Goal: Information Seeking & Learning: Check status

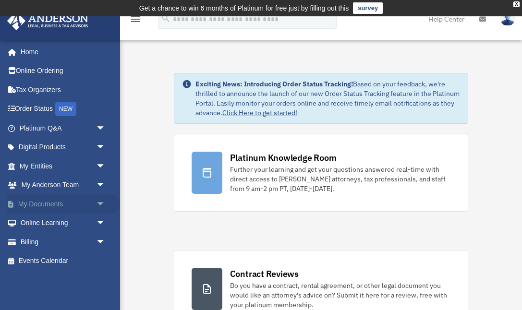
click at [49, 204] on link "My Documents arrow_drop_down" at bounding box center [63, 203] width 113 height 19
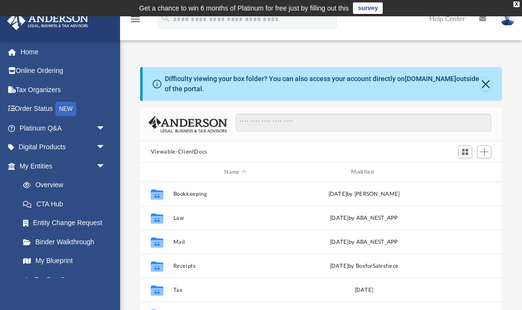
scroll to position [0, 0]
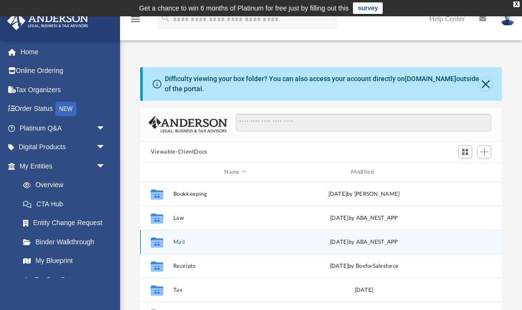
click at [180, 241] on button "Mail" at bounding box center [235, 242] width 124 height 6
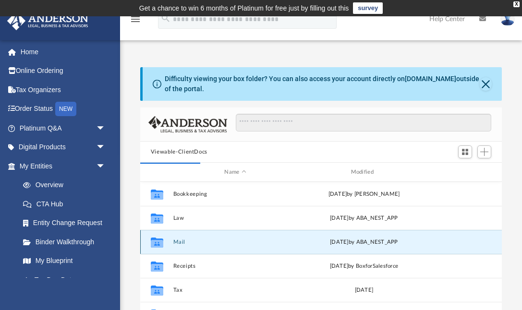
click at [181, 242] on button "Mail" at bounding box center [235, 242] width 124 height 6
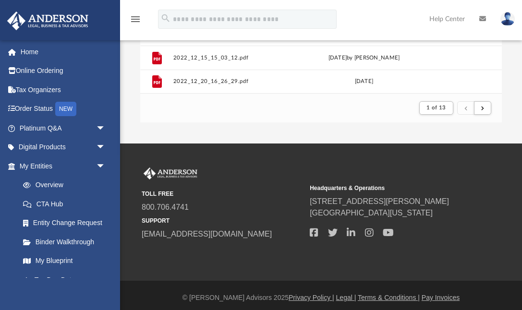
scroll to position [247, 0]
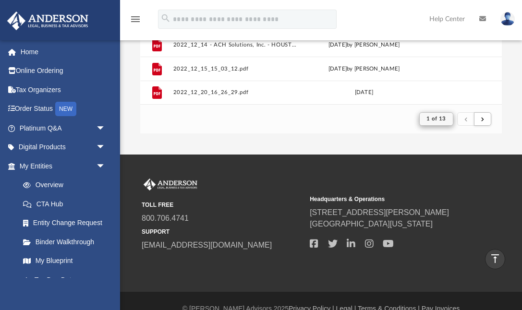
click at [448, 118] on button "1 of 13" at bounding box center [436, 118] width 34 height 13
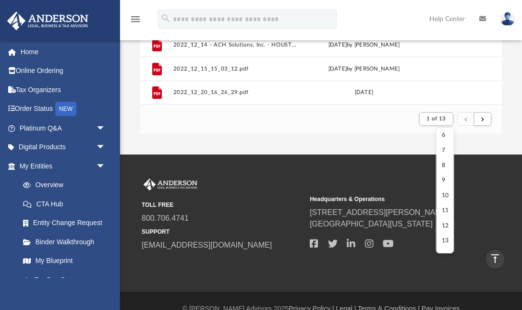
scroll to position [78, 0]
click at [443, 239] on li "13" at bounding box center [444, 241] width 7 height 10
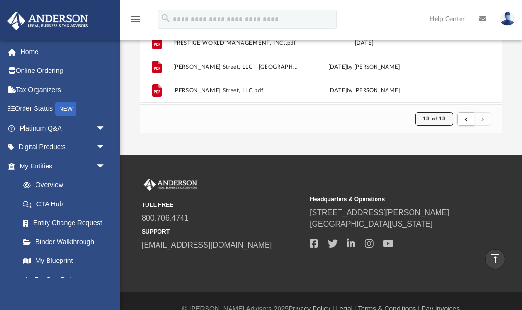
scroll to position [0, 0]
click at [445, 117] on span "13 of 13" at bounding box center [433, 118] width 23 height 5
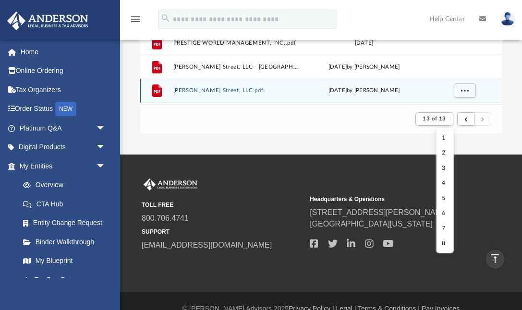
click at [340, 87] on div "Wed Nov 6 2019 by Ana Hodgers" at bounding box center [363, 90] width 124 height 9
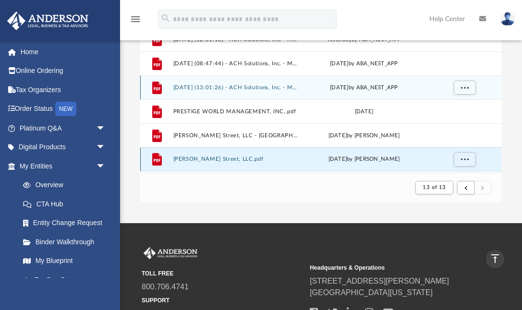
scroll to position [175, 0]
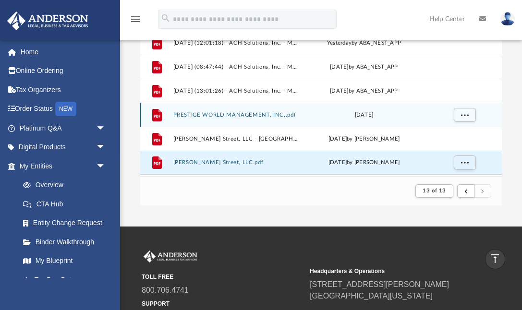
click at [309, 120] on div "File PRESTIGE WORLD MANAGEMENT, INC,.pdf Fri Nov 8 2019" at bounding box center [320, 115] width 361 height 24
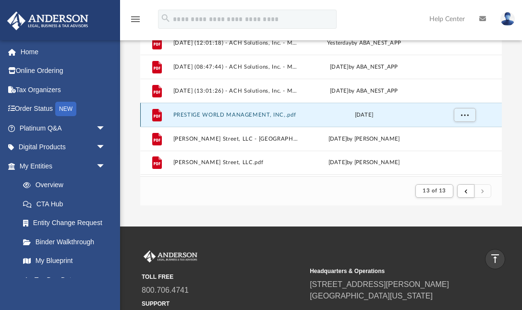
click at [284, 115] on button "PRESTIGE WORLD MANAGEMENT, INC,.pdf" at bounding box center [235, 115] width 124 height 6
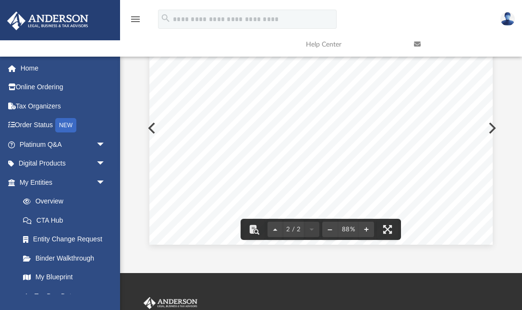
scroll to position [131, 0]
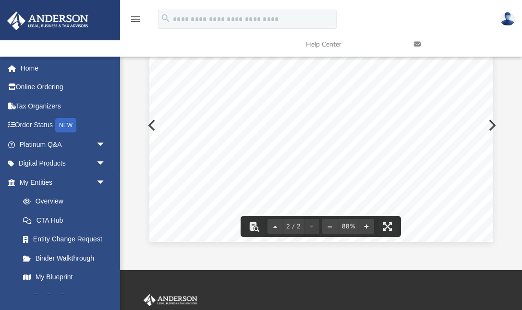
click at [490, 127] on div "Form 05-285 (Back) (Rev. 1-18/15) We're Here to Help Information on reporting/f…" at bounding box center [320, 19] width 343 height 445
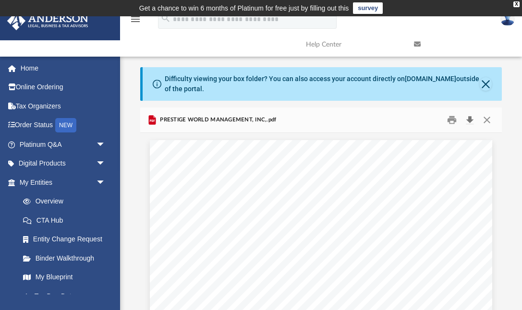
scroll to position [0, 0]
click at [487, 118] on button "Close" at bounding box center [486, 120] width 17 height 15
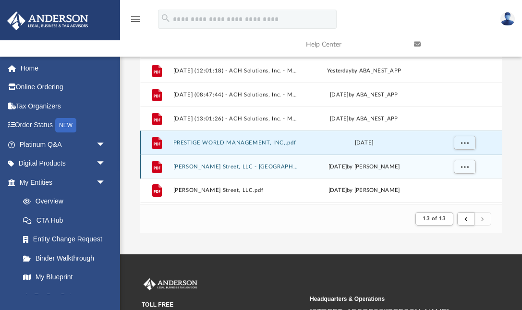
scroll to position [150, 0]
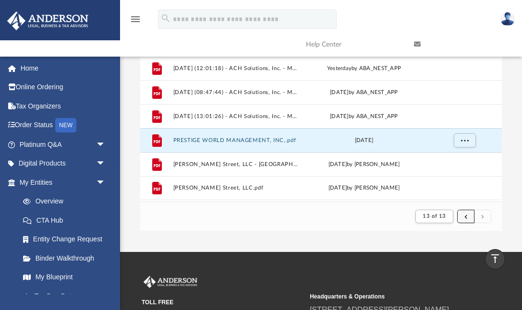
click at [468, 218] on button "submit" at bounding box center [465, 217] width 17 height 14
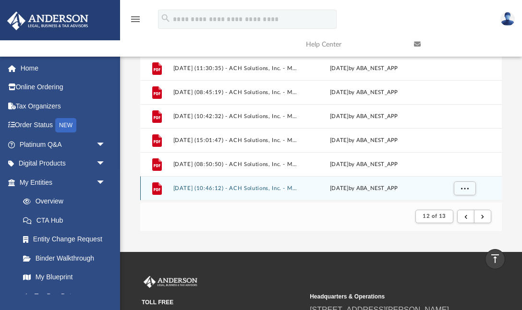
click at [275, 189] on button "2025.06.04 (10:46:12) - ACH Solutions, Inc. - Mail from ACH SOLUTIONS INC.pdf" at bounding box center [235, 188] width 124 height 6
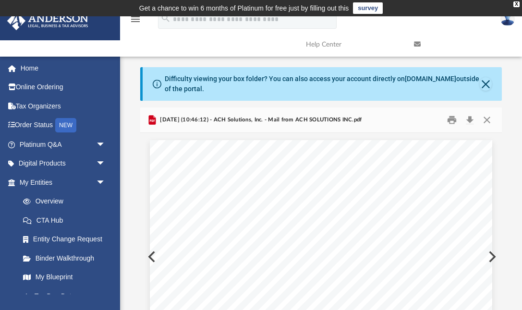
scroll to position [0, 0]
click at [485, 83] on button "Close" at bounding box center [485, 83] width 12 height 13
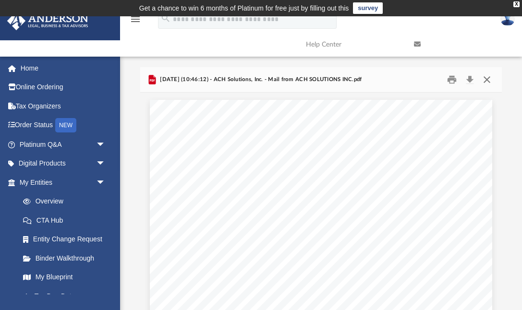
click at [487, 79] on button "Close" at bounding box center [486, 79] width 17 height 15
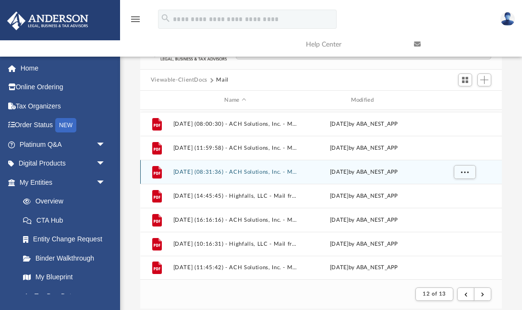
scroll to position [33, 0]
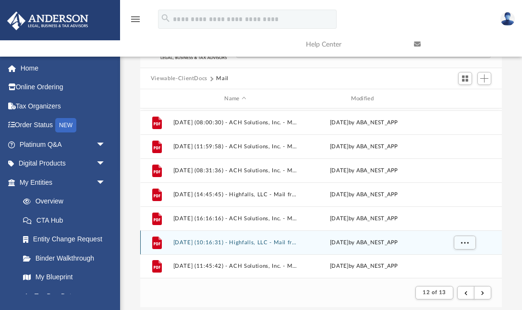
click at [270, 242] on button "2025.08.19 (10:16:31) - Highfalls, LLC - Mail from CenterPoint Energy.pdf" at bounding box center [235, 242] width 124 height 6
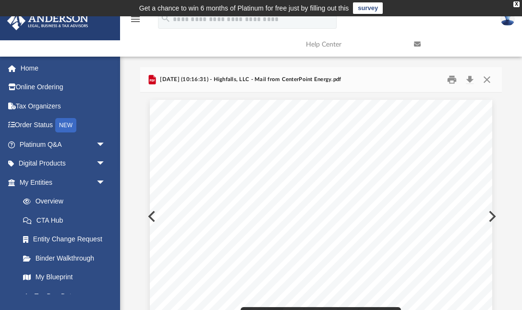
scroll to position [0, 0]
click at [489, 80] on button "Close" at bounding box center [486, 79] width 17 height 15
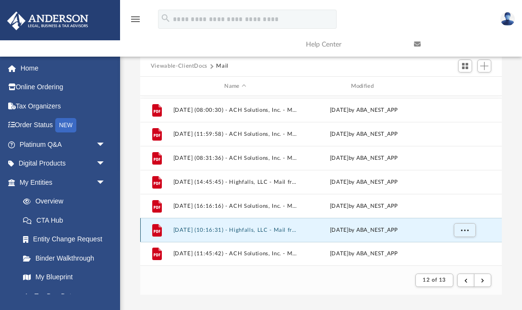
scroll to position [48, 0]
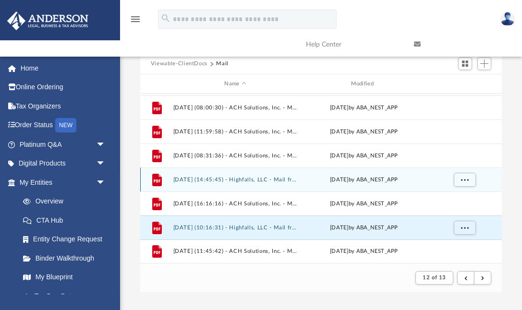
click at [272, 179] on button "2025.08.15 (14:45:45) - Highfalls, LLC - Mail from VANCE R ELLIOTT.pdf" at bounding box center [235, 180] width 124 height 6
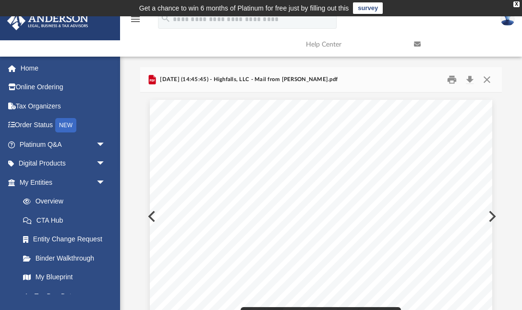
scroll to position [0, 0]
click at [488, 77] on button "Close" at bounding box center [486, 79] width 17 height 15
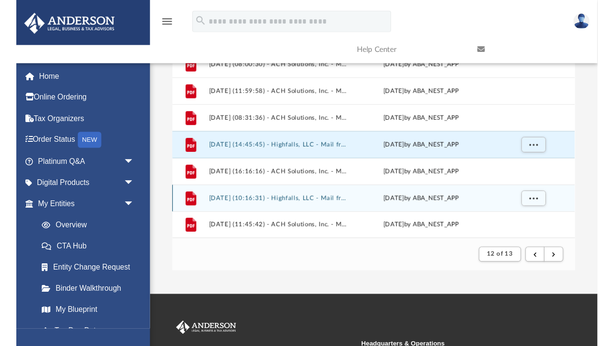
scroll to position [99, 0]
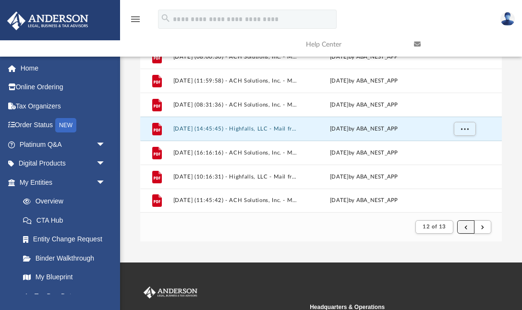
click at [465, 227] on span "submit" at bounding box center [465, 226] width 3 height 5
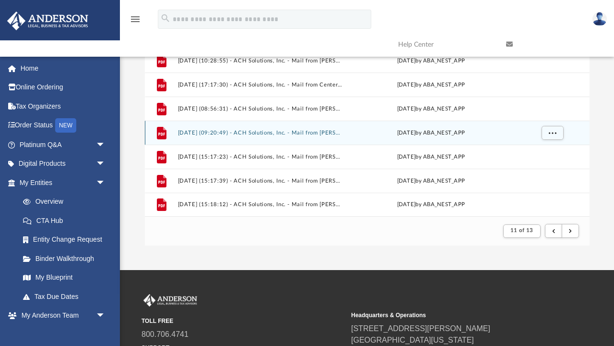
scroll to position [189, 445]
